Goal: Find specific page/section: Find specific page/section

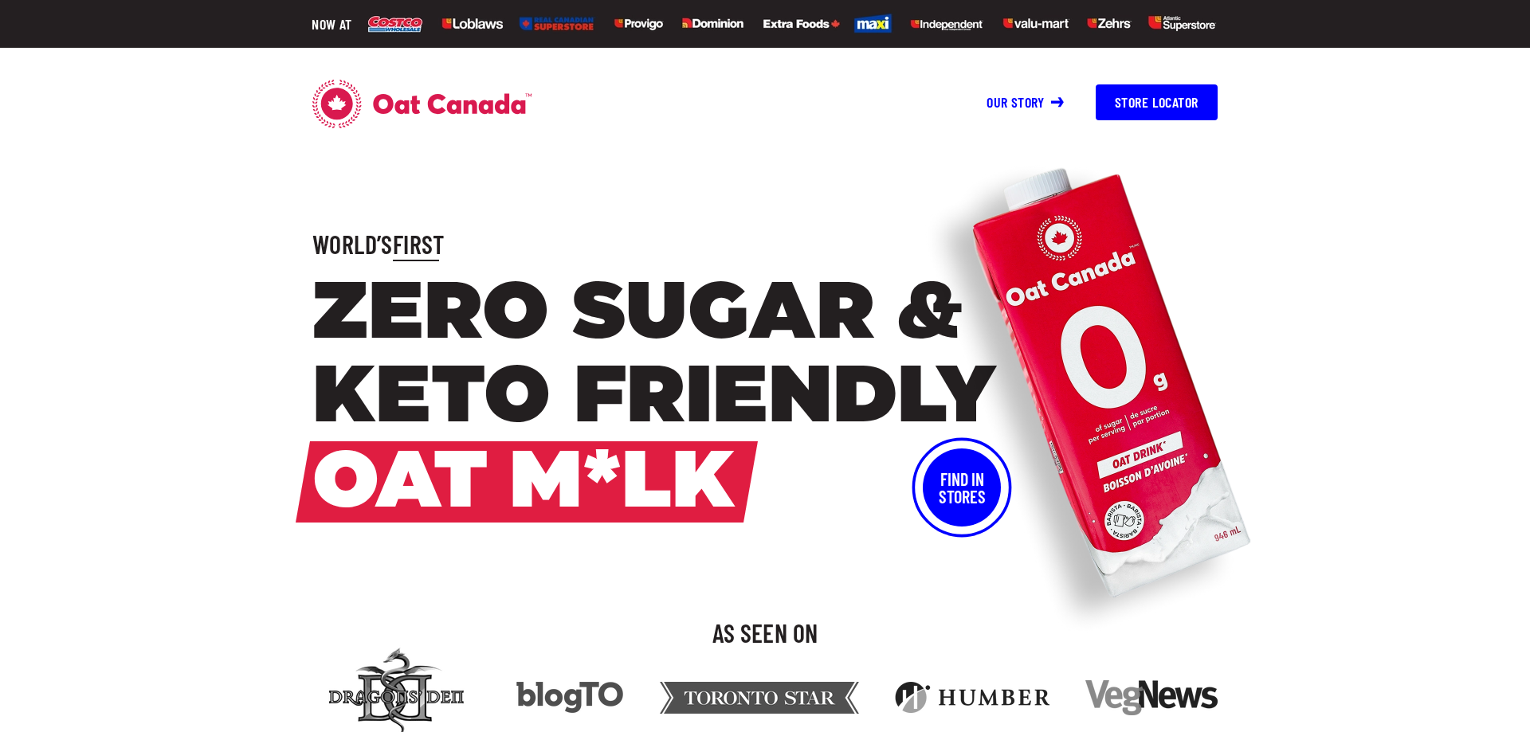
click at [1463, 232] on div "World’s First Zero Sugar & Keto Friendly Oat M*lk Find In Stores" at bounding box center [765, 377] width 1530 height 300
click at [961, 501] on button "Find In Stores" at bounding box center [962, 488] width 78 height 78
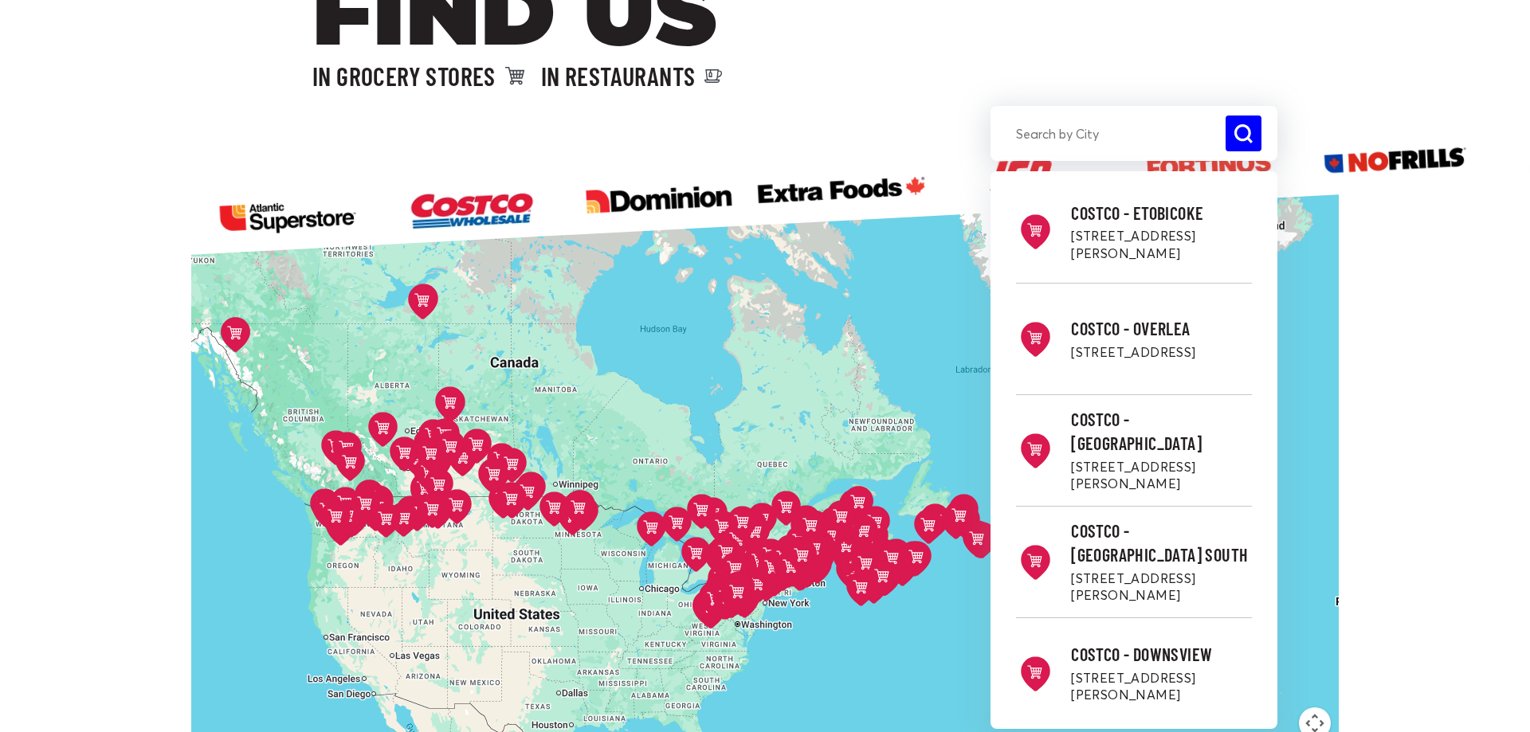
scroll to position [325, 0]
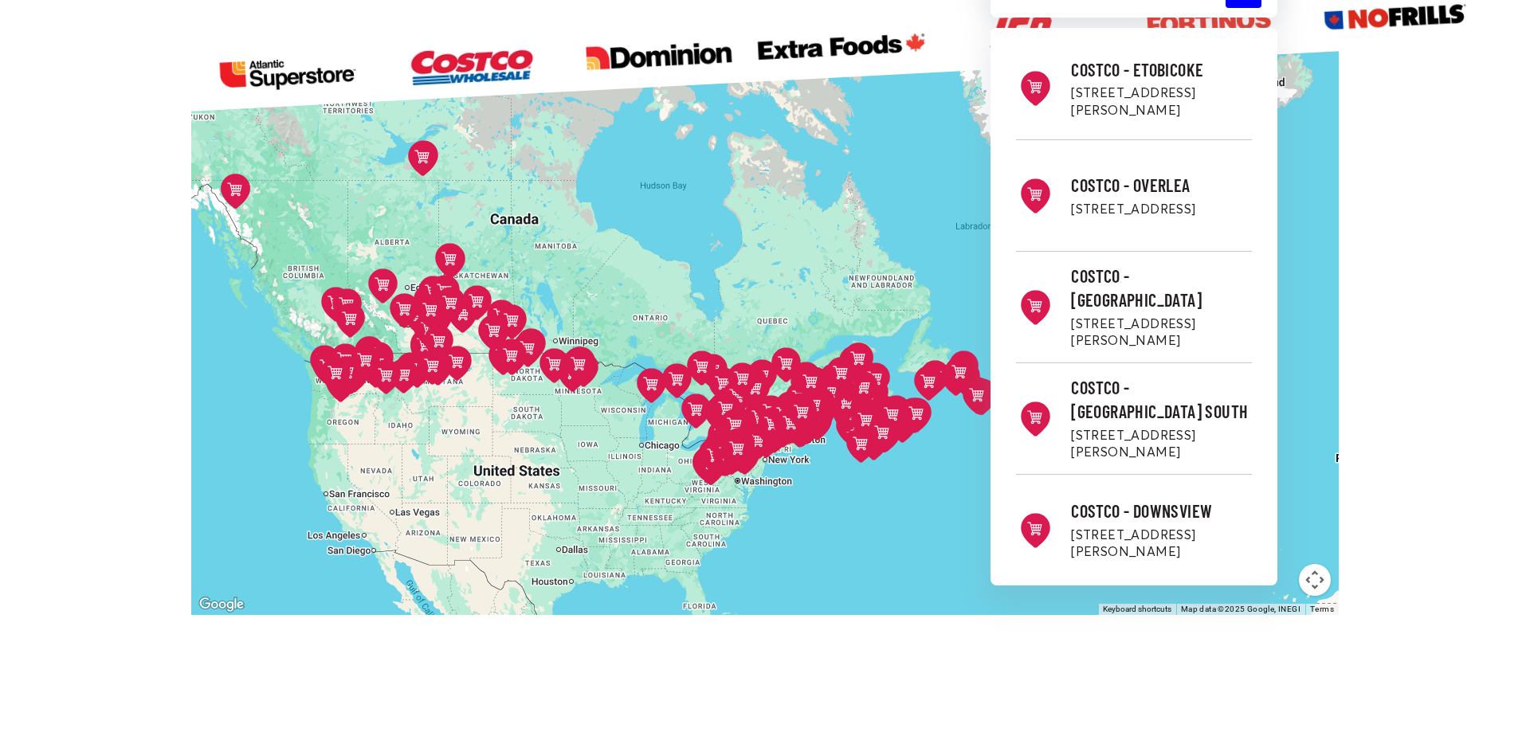
click at [310, 300] on div "Costco - Etobicoke [STREET_ADDRESS][PERSON_NAME] Directions Costco - Overlea [S…" at bounding box center [764, 327] width 1147 height 575
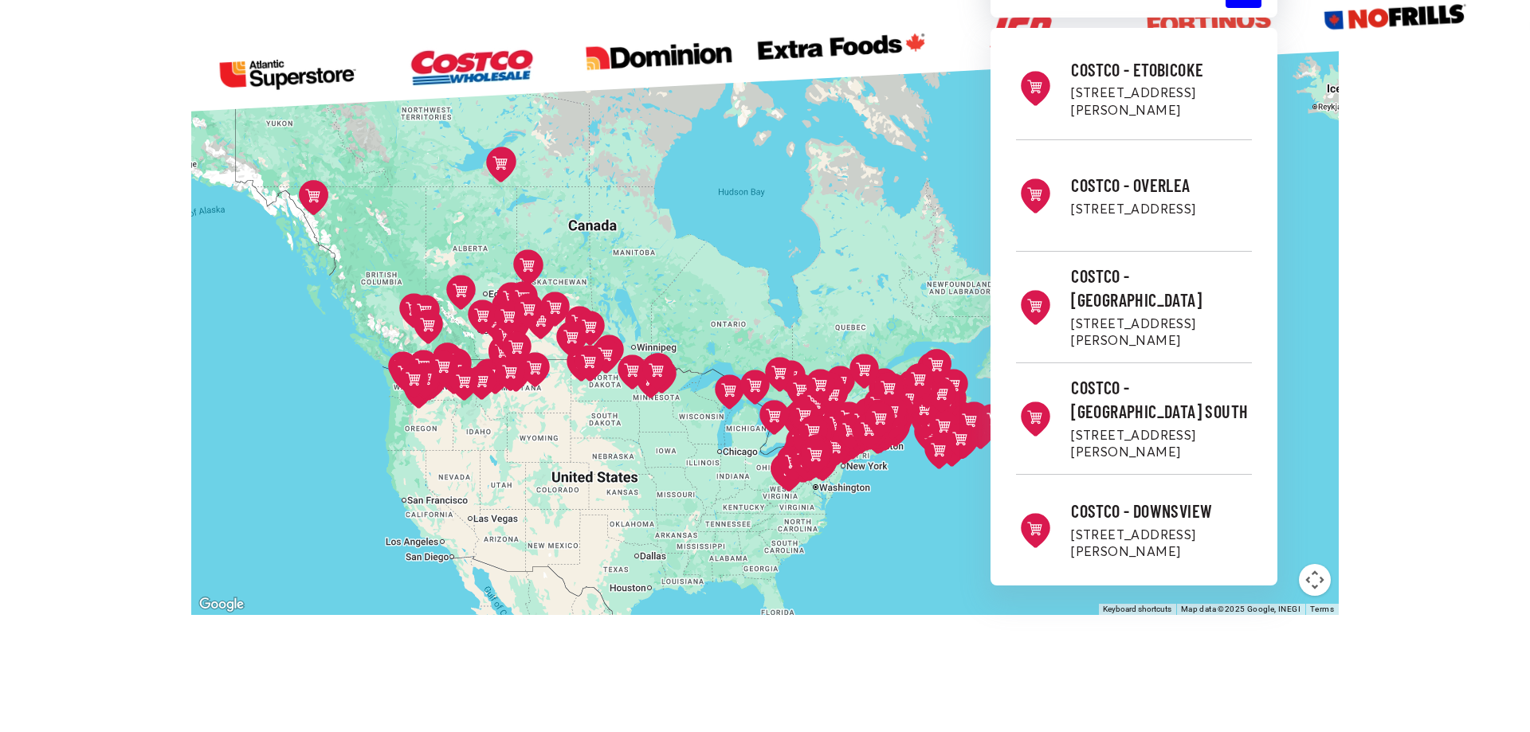
drag, startPoint x: 316, startPoint y: 307, endPoint x: 394, endPoint y: 315, distance: 78.5
click at [394, 315] on button at bounding box center [414, 312] width 49 height 51
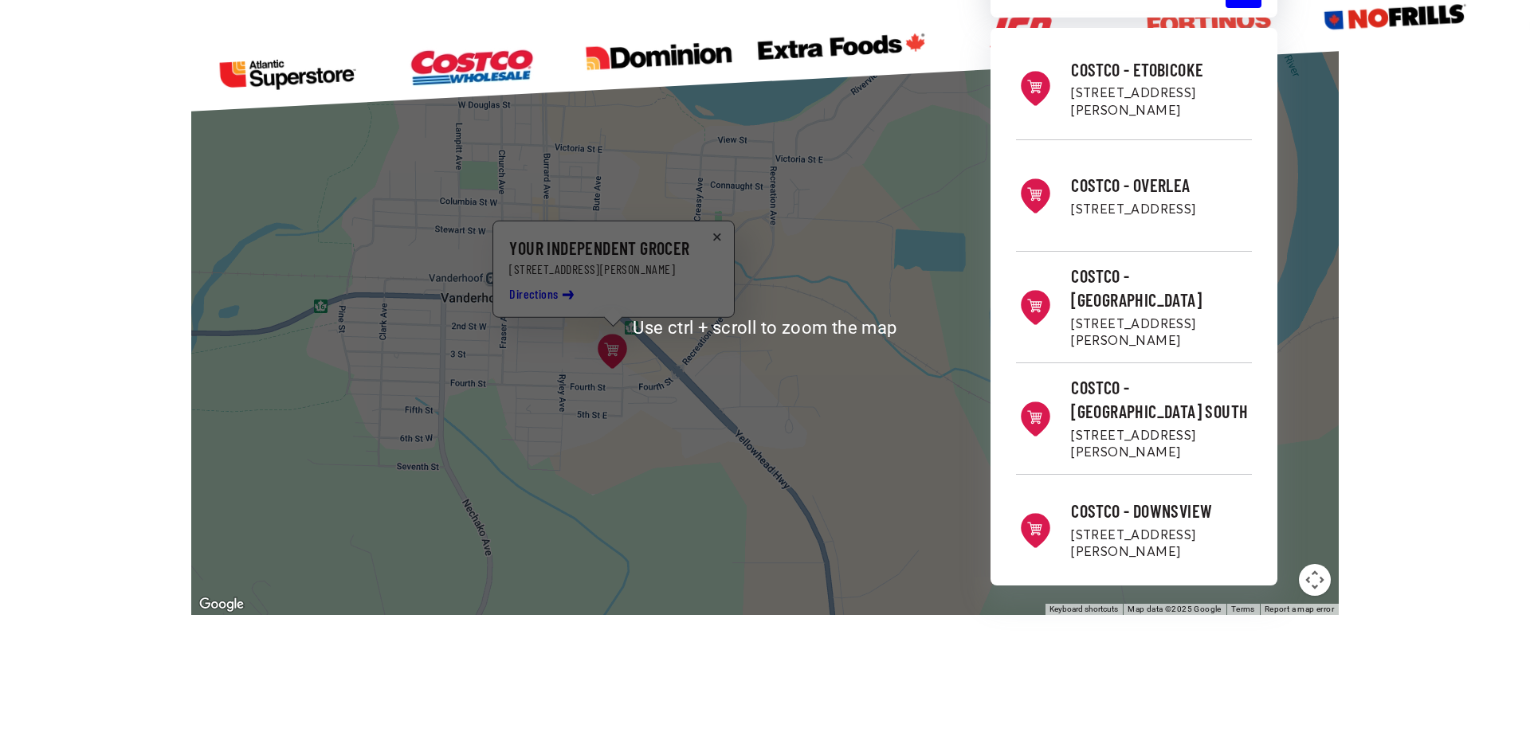
click at [715, 238] on button at bounding box center [717, 236] width 18 height 15
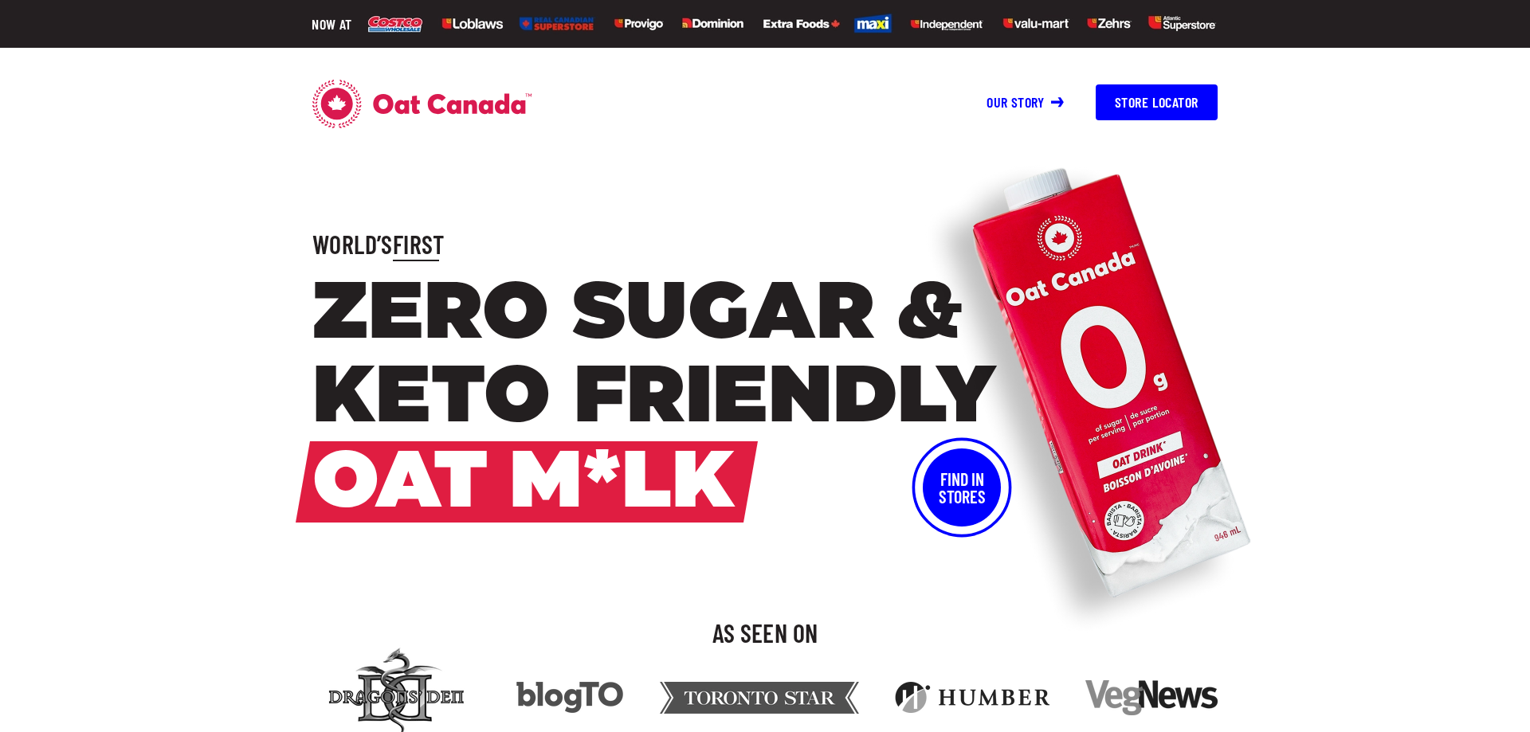
click at [948, 492] on button "Find In Stores" at bounding box center [962, 488] width 78 height 78
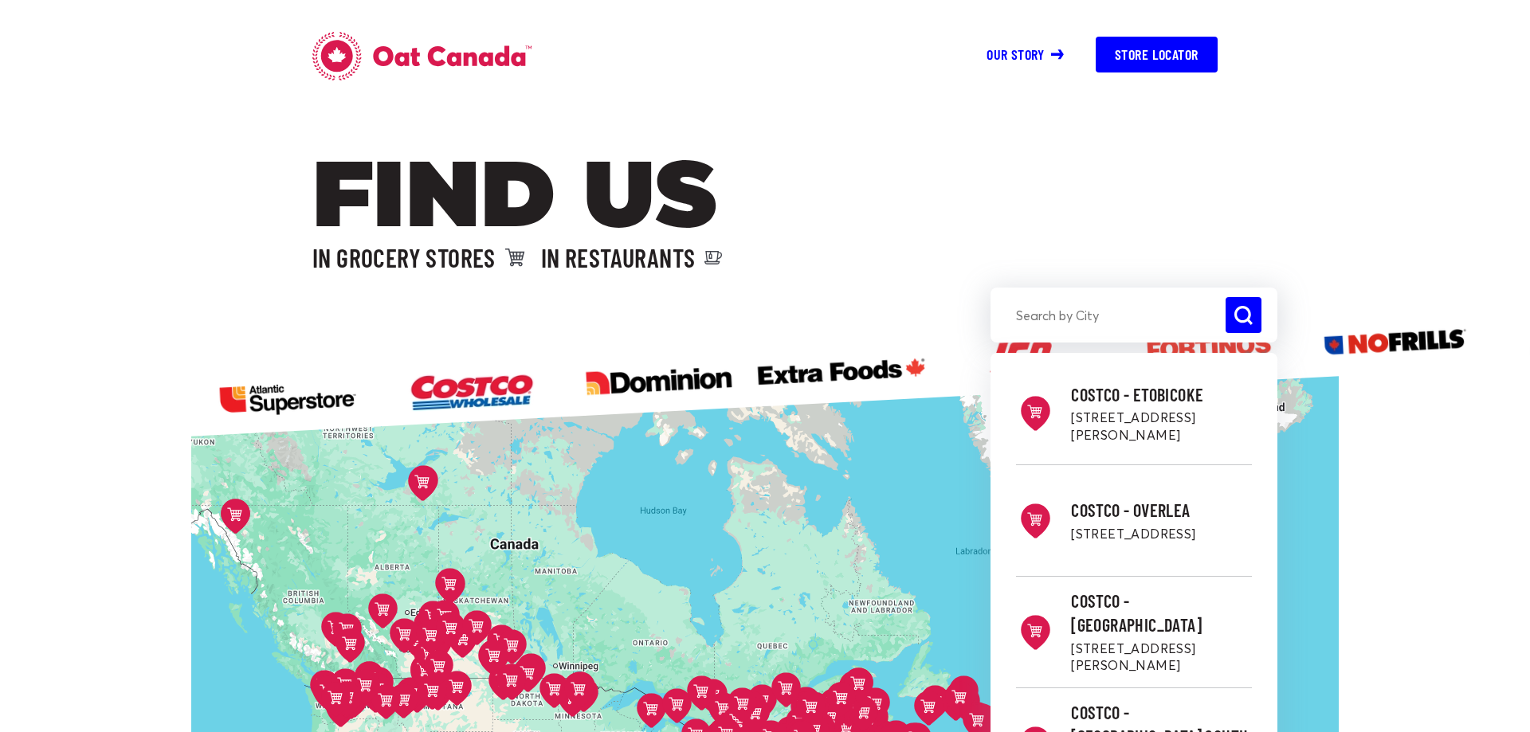
click at [1171, 50] on button "Store Locator" at bounding box center [1157, 55] width 122 height 36
click at [1079, 304] on input "search" at bounding box center [1133, 315] width 287 height 36
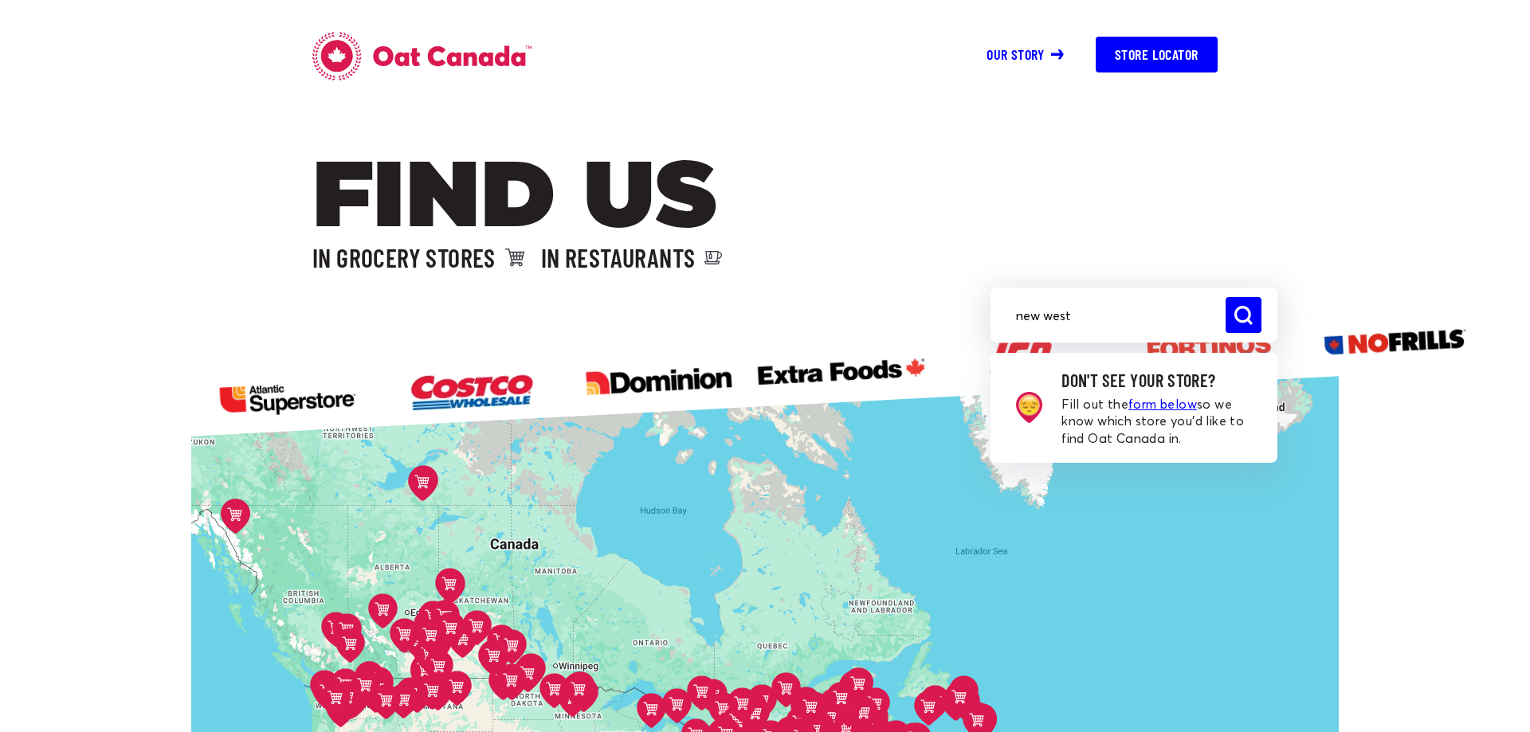
type input "new west"
